Goal: Check status: Check status

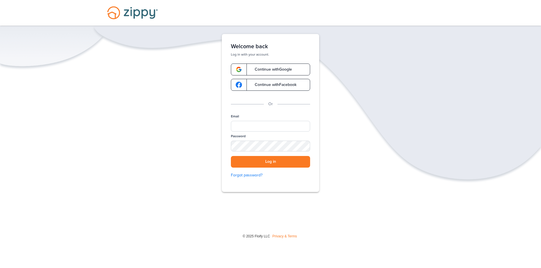
click at [288, 70] on span "Continue with Google" at bounding box center [270, 70] width 43 height 4
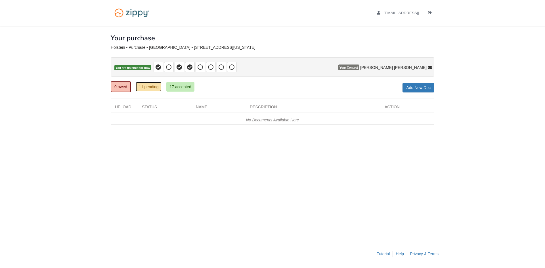
click at [149, 89] on link "11 pending" at bounding box center [149, 87] width 26 height 10
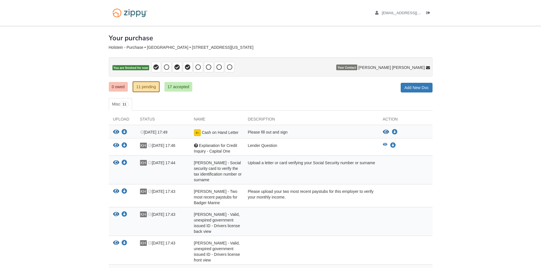
click at [124, 81] on ul "0 owed 11 pending 17 accepted" at bounding box center [153, 86] width 88 height 11
click at [124, 83] on link "0 owed" at bounding box center [118, 87] width 19 height 10
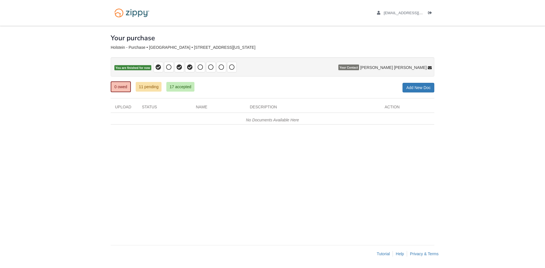
click at [196, 67] on span at bounding box center [201, 67] width 10 height 10
click at [192, 86] on link "17 accepted" at bounding box center [180, 87] width 28 height 10
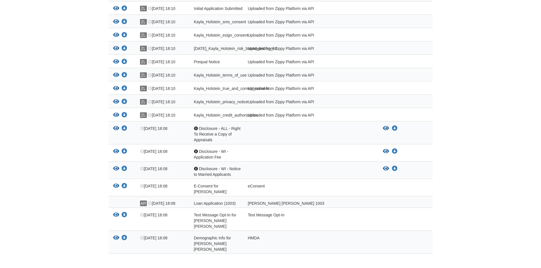
scroll to position [165, 0]
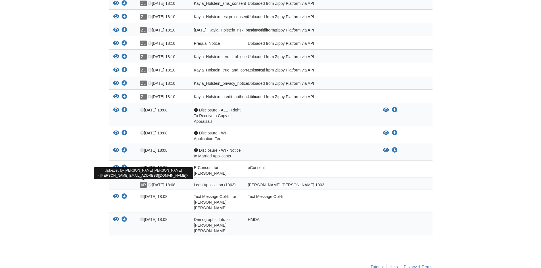
click at [146, 182] on span "AR" at bounding box center [143, 185] width 7 height 6
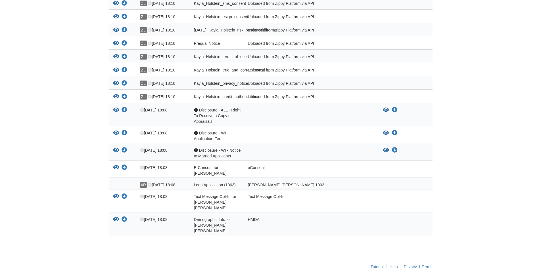
click at [273, 184] on div "[PERSON_NAME] [PERSON_NAME] 1003" at bounding box center [310, 185] width 135 height 6
